Goal: Task Accomplishment & Management: Use online tool/utility

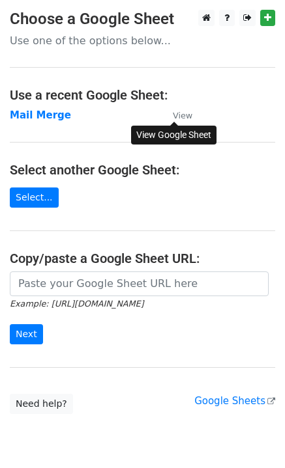
click at [182, 112] on small "View" at bounding box center [183, 116] width 20 height 10
click at [24, 114] on strong "Mail Merge" at bounding box center [40, 115] width 61 height 12
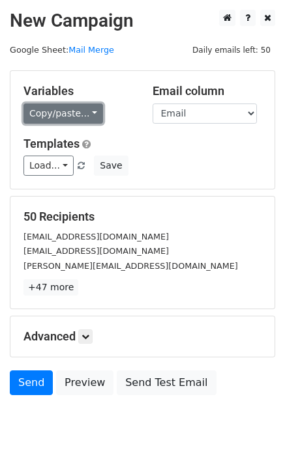
click at [90, 115] on link "Copy/paste..." at bounding box center [62, 114] width 79 height 20
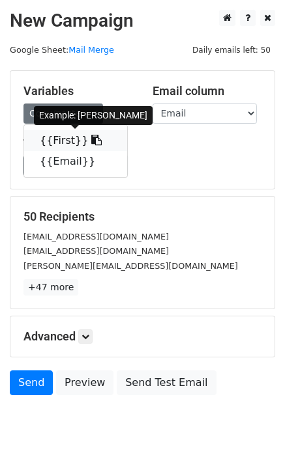
click at [55, 139] on link "{{First}}" at bounding box center [75, 140] width 103 height 21
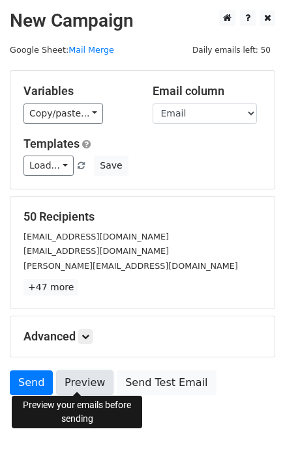
drag, startPoint x: 74, startPoint y: 383, endPoint x: 70, endPoint y: 371, distance: 13.0
click at [74, 383] on link "Preview" at bounding box center [84, 383] width 57 height 25
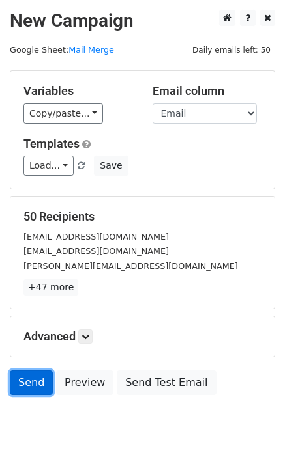
click at [29, 381] on link "Send" at bounding box center [31, 383] width 43 height 25
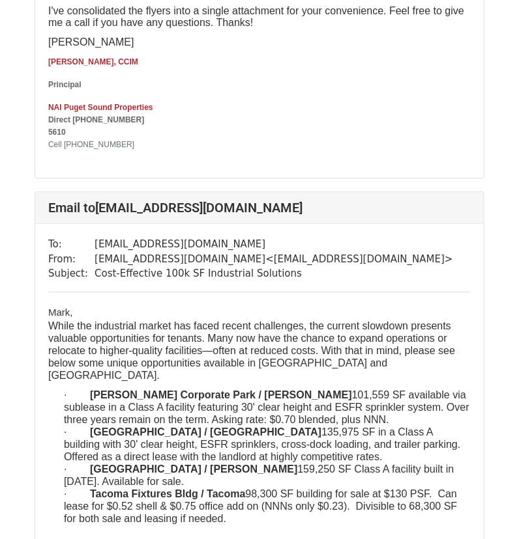
scroll to position [652, 0]
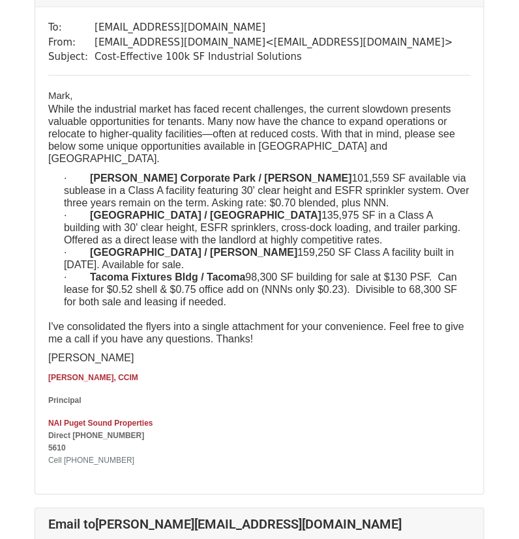
click at [343, 395] on div "[PERSON_NAME], CCIM Principal NAI Puget Sound Properties Direct [PHONE_NUMBER] …" at bounding box center [259, 418] width 422 height 95
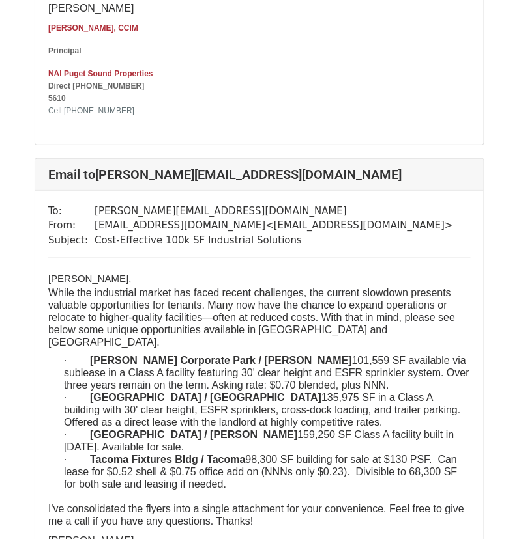
scroll to position [1085, 0]
